Goal: Task Accomplishment & Management: Use online tool/utility

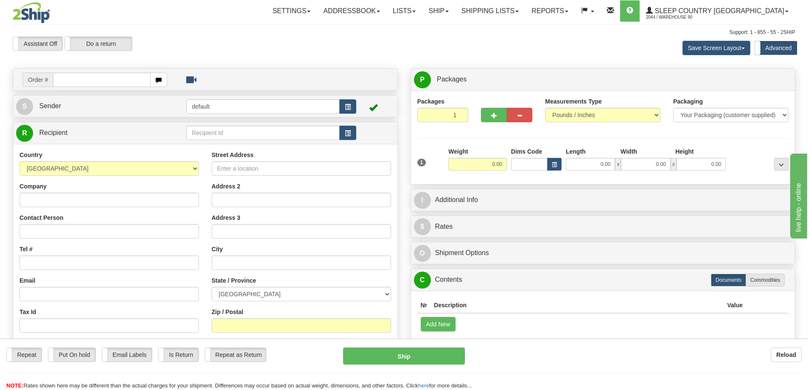
click at [83, 80] on input "text" at bounding box center [102, 80] width 98 height 14
type input "9000H960382"
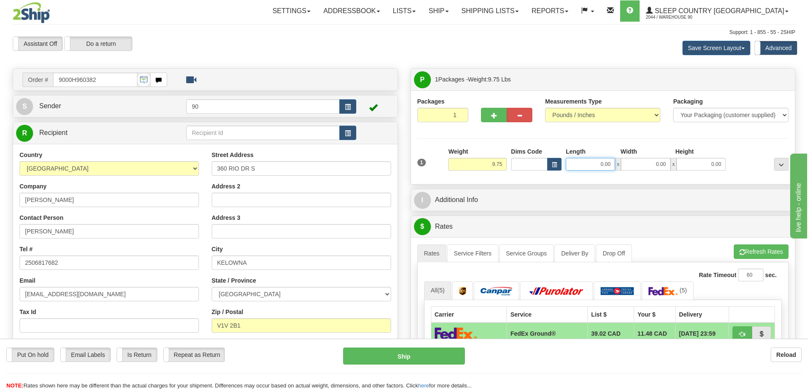
drag, startPoint x: 592, startPoint y: 163, endPoint x: 648, endPoint y: 162, distance: 56.4
click at [648, 162] on div "0.00 x 0.00 x 0.00" at bounding box center [646, 164] width 160 height 13
type input "17.00"
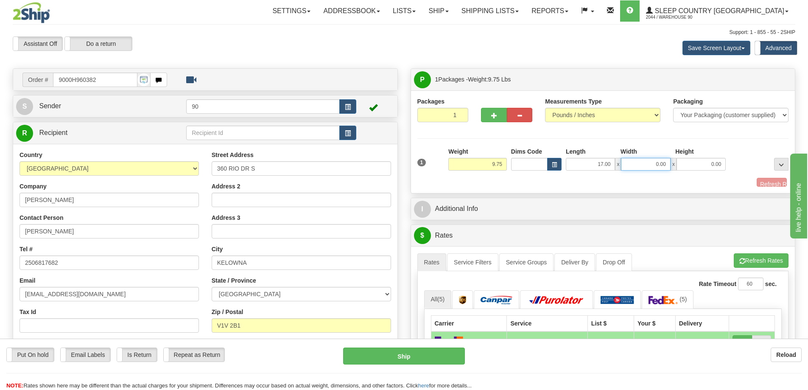
drag, startPoint x: 656, startPoint y: 167, endPoint x: 692, endPoint y: 165, distance: 35.7
click at [691, 165] on div "17.00 x 0.00 x 0.00" at bounding box center [646, 164] width 160 height 13
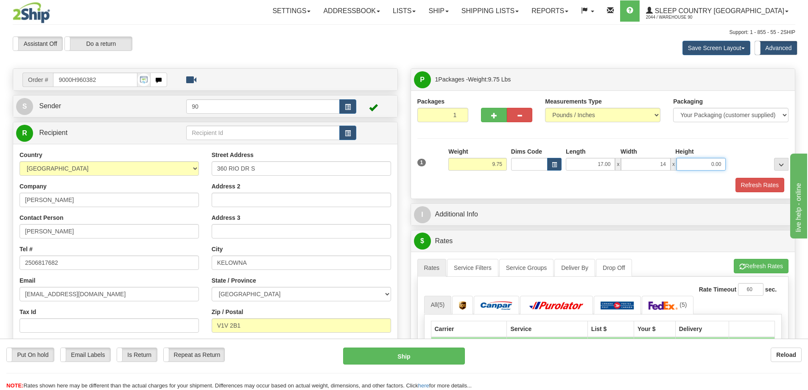
type input "14.00"
drag, startPoint x: 707, startPoint y: 167, endPoint x: 739, endPoint y: 163, distance: 32.0
click at [738, 165] on div "1 Weight 9.75 Dims Code x x" at bounding box center [603, 162] width 376 height 30
type input "12.00"
click at [756, 186] on button "Refresh Rates" at bounding box center [759, 185] width 49 height 14
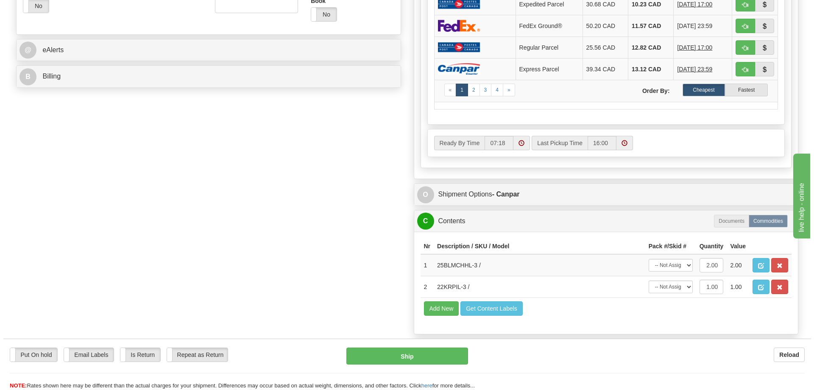
scroll to position [382, 0]
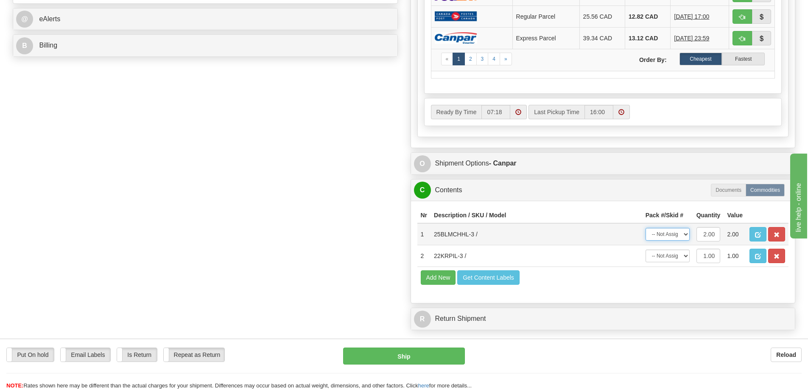
click at [676, 234] on select "-- Not Assigned -- Package 1" at bounding box center [667, 234] width 44 height 13
select select "0"
click at [645, 228] on select "-- Not Assigned -- Package 1" at bounding box center [667, 234] width 44 height 13
drag, startPoint x: 665, startPoint y: 256, endPoint x: 664, endPoint y: 261, distance: 5.6
click at [665, 256] on select "-- Not Assigned -- Package 1" at bounding box center [667, 255] width 44 height 13
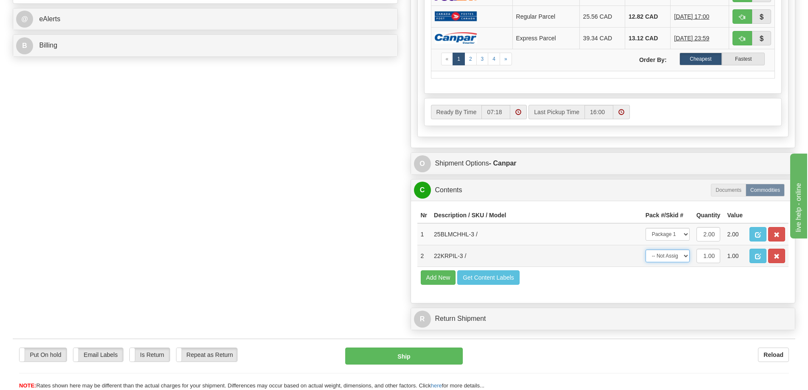
select select "0"
click at [645, 249] on select "-- Not Assigned -- Package 1" at bounding box center [667, 255] width 44 height 13
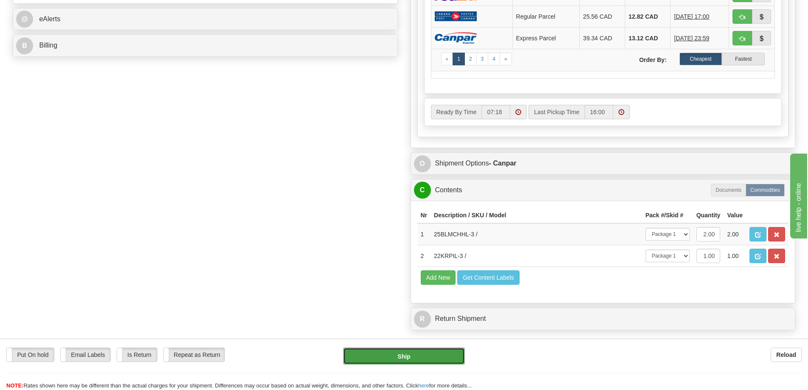
click at [421, 360] on button "Ship" at bounding box center [404, 355] width 122 height 17
type input "1"
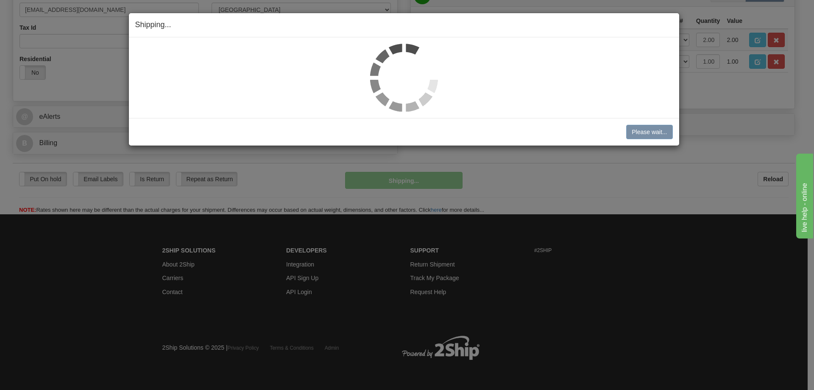
scroll to position [285, 0]
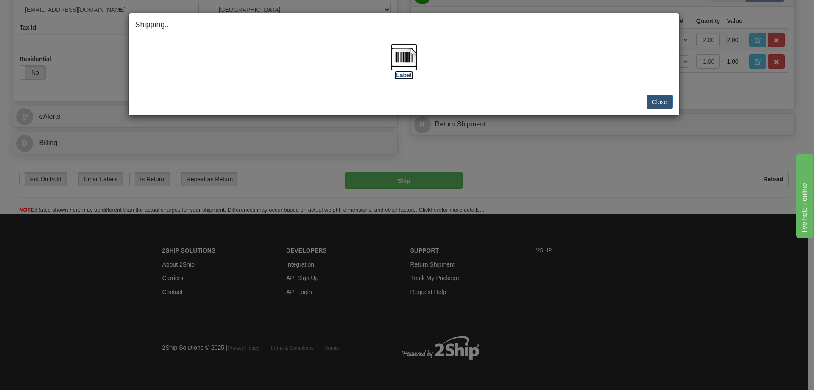
click at [404, 74] on label "[Label]" at bounding box center [404, 75] width 20 height 8
click at [659, 103] on button "Close" at bounding box center [660, 102] width 26 height 14
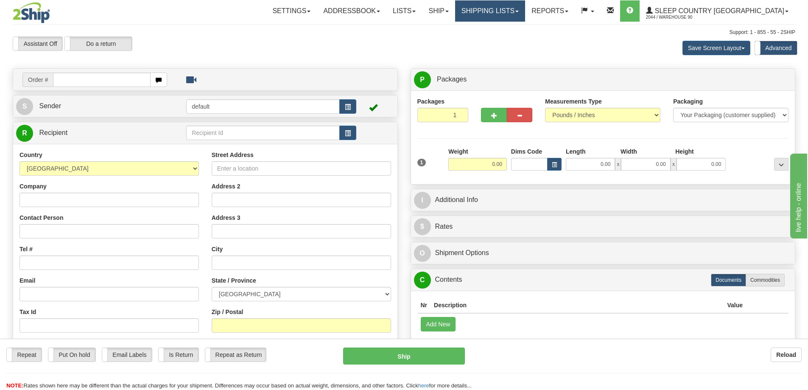
click at [522, 11] on div "Toggle navigation Settings Shipping Preferences Fields Preferences New" at bounding box center [404, 243] width 808 height 486
click at [518, 10] on link "Shipping lists" at bounding box center [490, 10] width 70 height 21
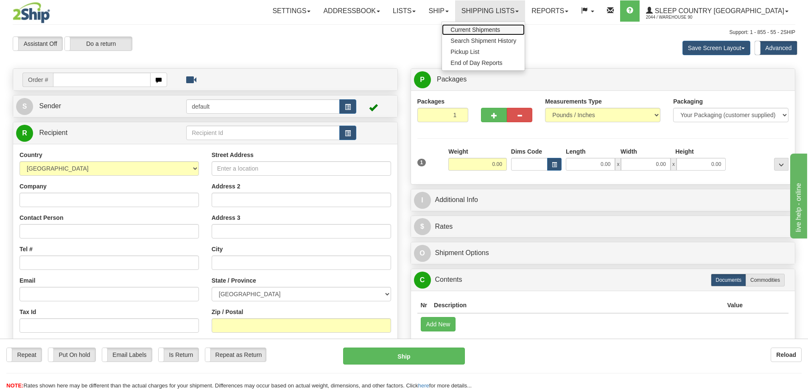
click at [500, 28] on span "Current Shipments" at bounding box center [475, 29] width 50 height 7
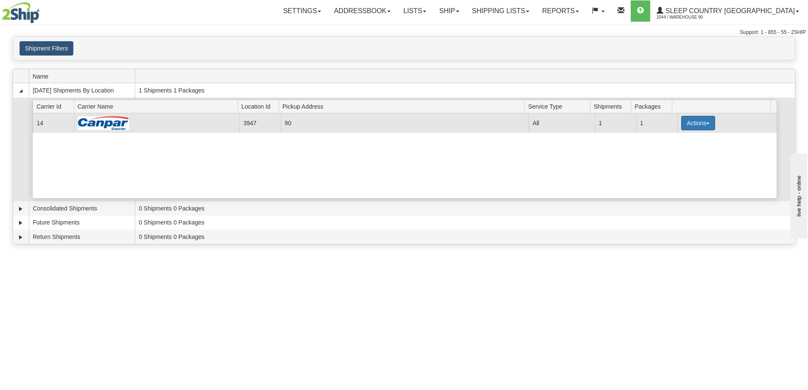
click at [694, 126] on button "Actions" at bounding box center [698, 123] width 34 height 14
click at [673, 151] on span "Close" at bounding box center [665, 150] width 20 height 6
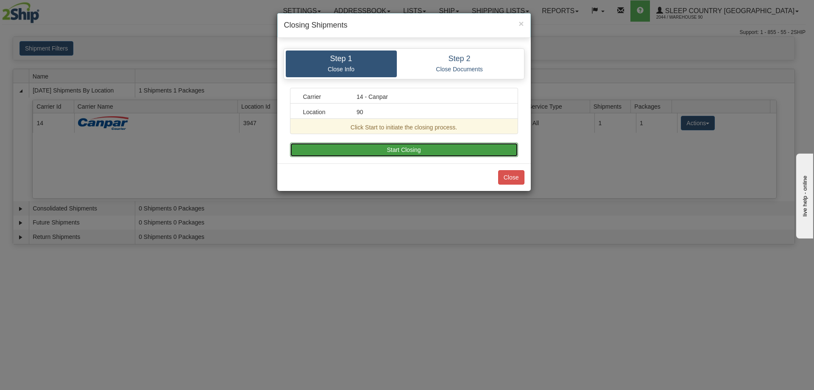
click at [388, 147] on button "Start Closing" at bounding box center [404, 149] width 228 height 14
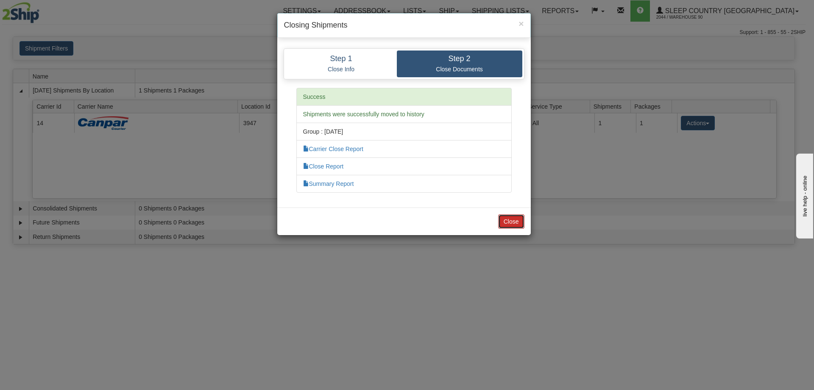
click at [511, 220] on button "Close" at bounding box center [511, 221] width 26 height 14
